Goal: Task Accomplishment & Management: Manage account settings

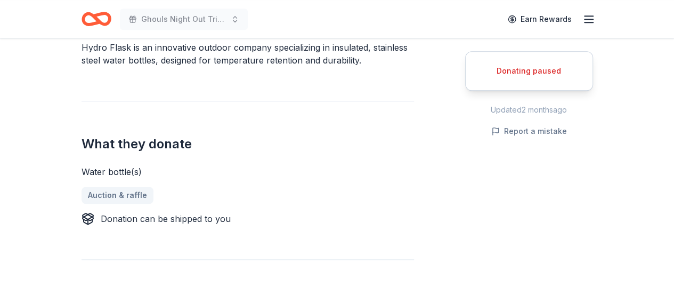
scroll to position [343, 0]
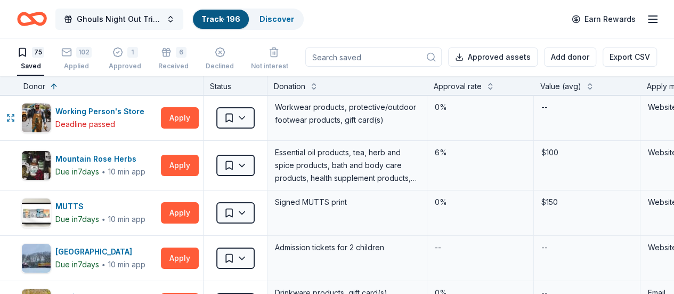
scroll to position [0, 6]
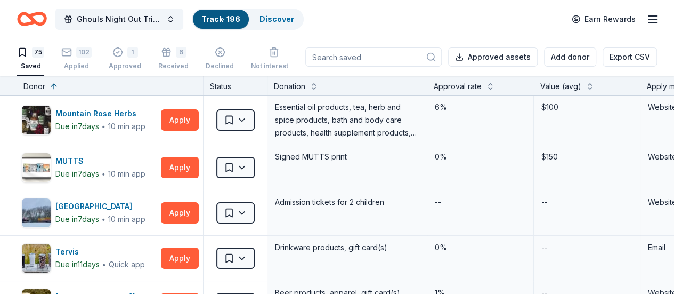
click at [482, 84] on div "Approval rate" at bounding box center [458, 86] width 48 height 13
click at [495, 85] on button at bounding box center [490, 85] width 9 height 11
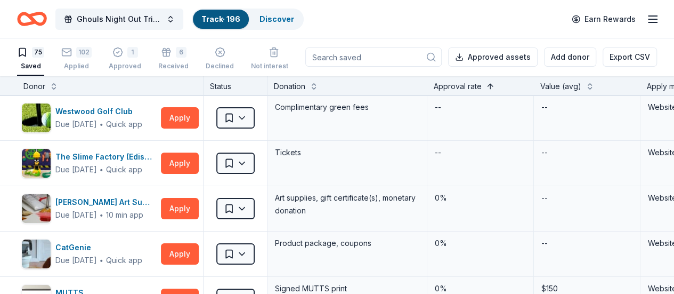
click at [495, 85] on button at bounding box center [490, 85] width 9 height 11
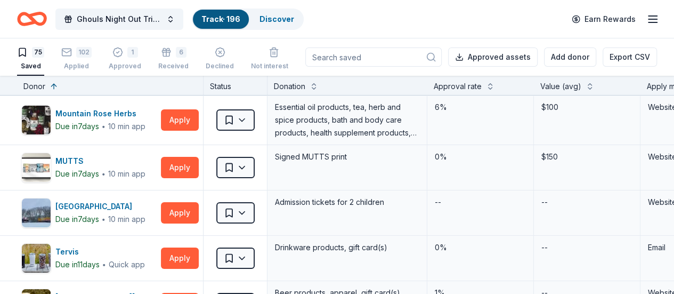
click at [493, 86] on div "Approval rate" at bounding box center [481, 86] width 94 height 13
click at [495, 86] on button at bounding box center [490, 85] width 9 height 11
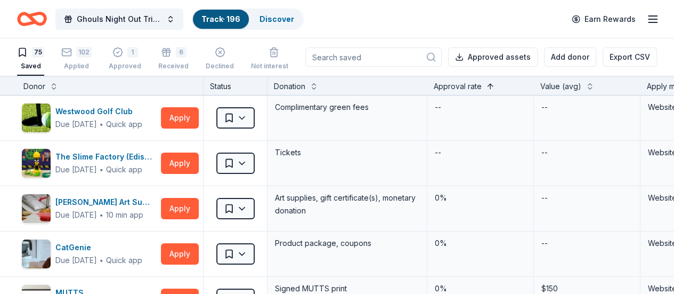
click at [495, 88] on button at bounding box center [490, 85] width 9 height 11
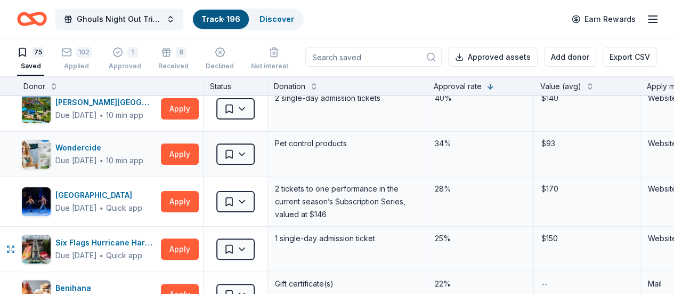
scroll to position [104, 0]
